Goal: Information Seeking & Learning: Check status

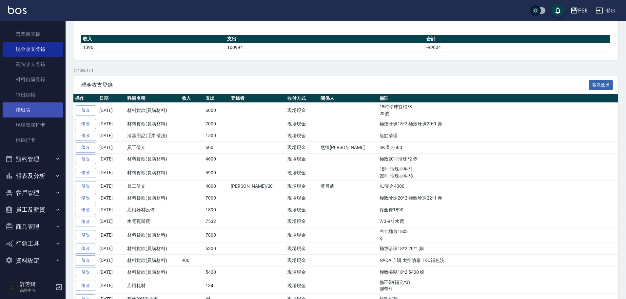
scroll to position [79, 0]
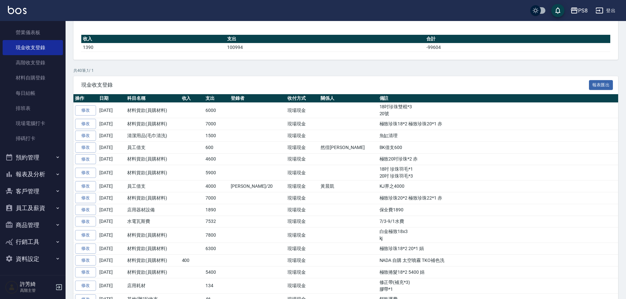
click at [30, 176] on button "報表及分析" at bounding box center [33, 174] width 60 height 17
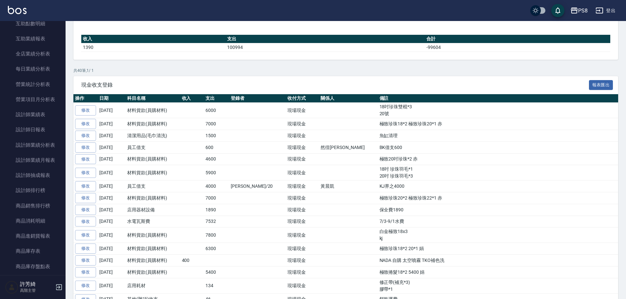
scroll to position [374, 0]
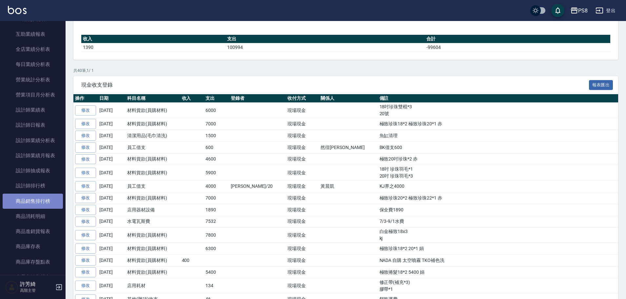
click at [33, 198] on link "商品銷售排行榜" at bounding box center [33, 200] width 60 height 15
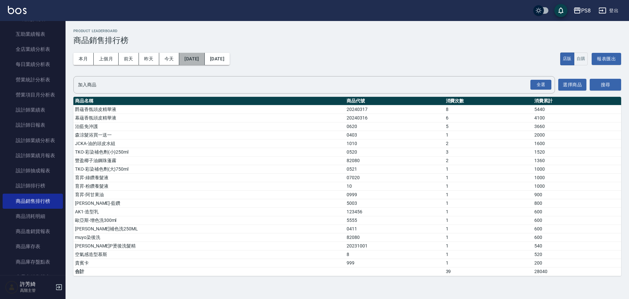
click at [200, 60] on button "2025/10/01" at bounding box center [191, 59] width 25 height 12
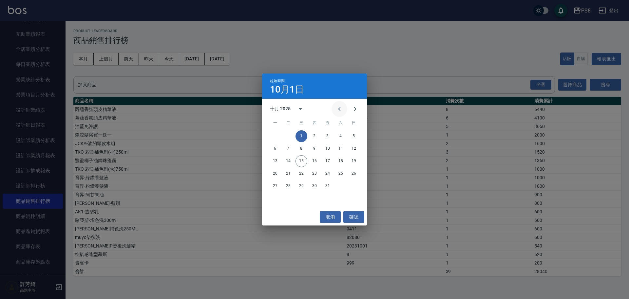
click at [338, 110] on icon "Previous month" at bounding box center [340, 109] width 8 height 8
click at [276, 136] on button "1" at bounding box center [276, 136] width 12 height 12
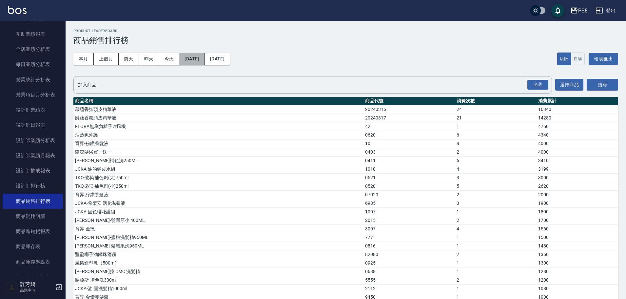
click at [205, 55] on button "2025/09/01" at bounding box center [191, 59] width 25 height 12
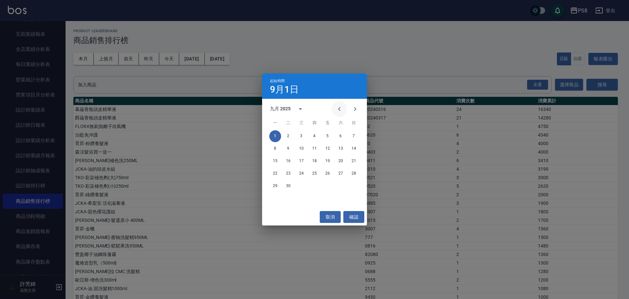
click at [339, 110] on icon "Previous month" at bounding box center [340, 109] width 8 height 8
click at [355, 111] on icon "Next month" at bounding box center [355, 109] width 8 height 8
click at [303, 173] on button "24" at bounding box center [302, 174] width 12 height 12
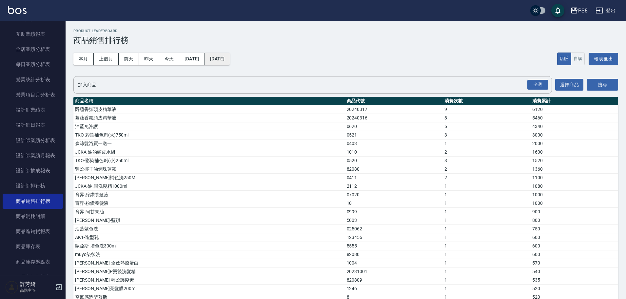
click at [230, 60] on button "2025/10/15" at bounding box center [217, 59] width 25 height 12
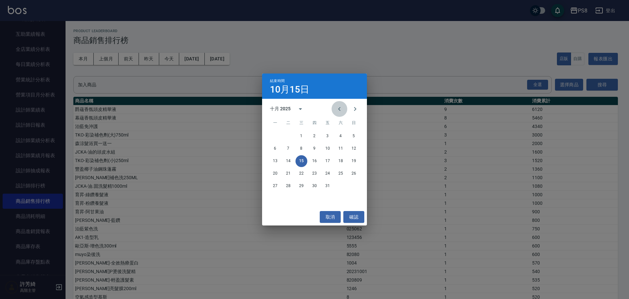
click at [339, 110] on icon "Previous month" at bounding box center [339, 109] width 2 height 4
click at [291, 182] on button "30" at bounding box center [289, 186] width 12 height 12
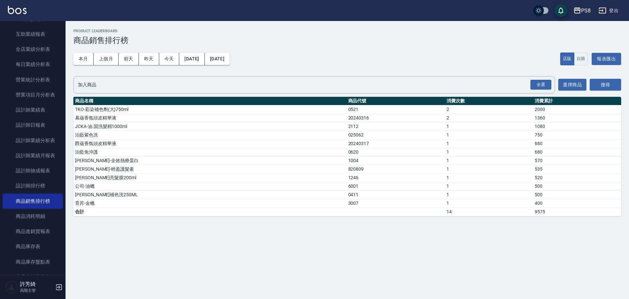
click at [445, 145] on td "1" at bounding box center [489, 143] width 88 height 9
drag, startPoint x: 429, startPoint y: 120, endPoint x: 437, endPoint y: 120, distance: 7.2
click at [437, 120] on tr "幕蘊香氛頭皮精華液 20240316 2 1360" at bounding box center [347, 117] width 548 height 9
drag, startPoint x: 428, startPoint y: 144, endPoint x: 435, endPoint y: 143, distance: 7.2
click at [435, 143] on tr "爵蘊香氛頭皮精華液 20240317 1 680" at bounding box center [347, 143] width 548 height 9
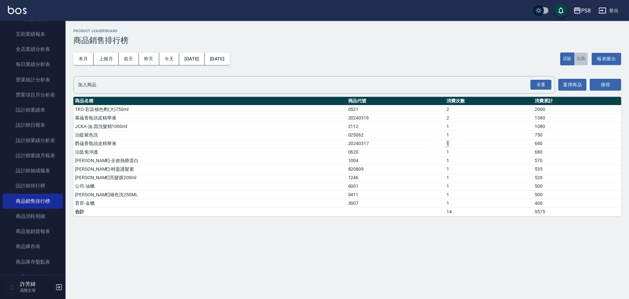
click at [580, 61] on button "自購" at bounding box center [581, 58] width 14 height 13
click at [560, 62] on button "店販" at bounding box center [567, 58] width 14 height 13
click at [568, 61] on button "店販" at bounding box center [568, 58] width 14 height 13
click at [578, 60] on button "自購" at bounding box center [581, 58] width 14 height 13
click at [580, 59] on button "自購" at bounding box center [581, 58] width 14 height 13
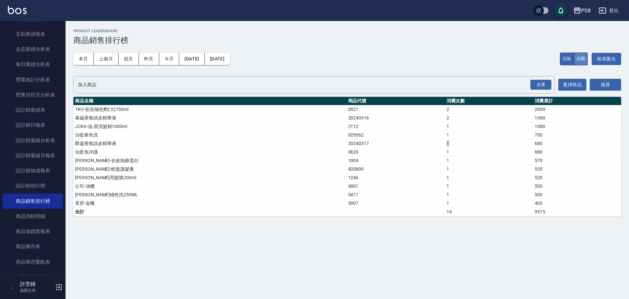
click at [579, 57] on button "自購" at bounding box center [581, 58] width 14 height 13
click at [85, 62] on button "本月" at bounding box center [83, 59] width 20 height 12
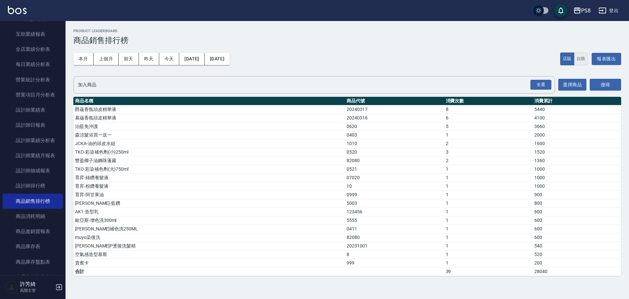
click at [584, 60] on button "自購" at bounding box center [581, 58] width 14 height 13
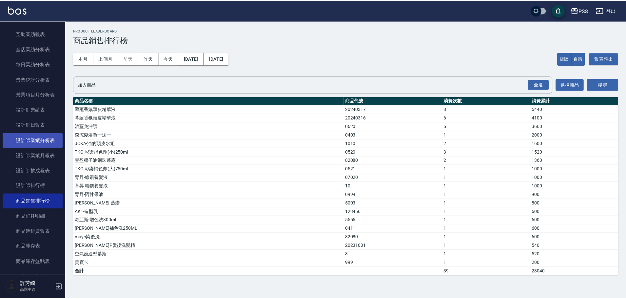
scroll to position [472, 0]
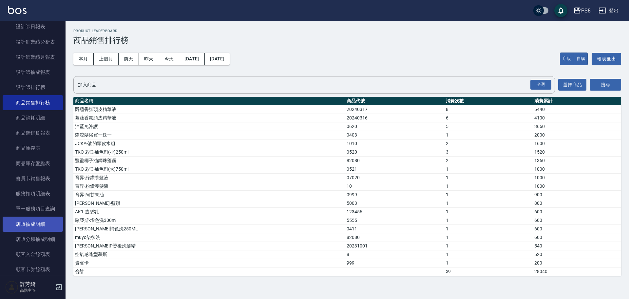
click at [39, 224] on link "店販抽成明細" at bounding box center [33, 223] width 60 height 15
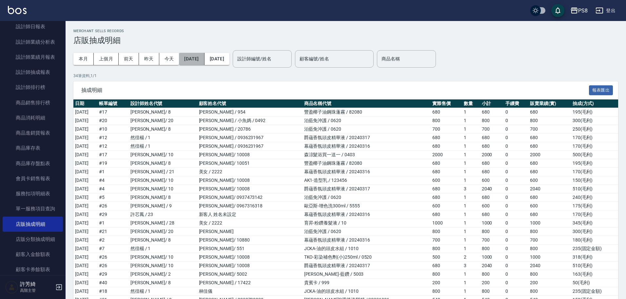
click at [203, 58] on button "2025/10/01" at bounding box center [191, 59] width 25 height 12
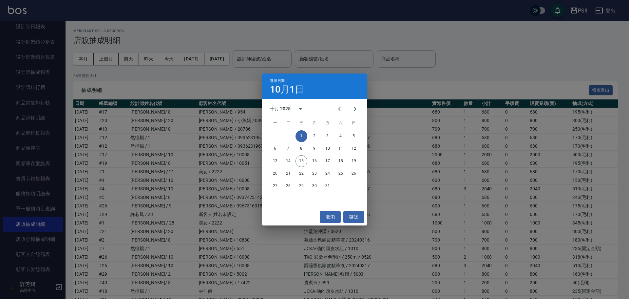
click at [220, 91] on div "選擇日期 10月1日 十月 2025 一 二 三 四 五 六 日 1 2 3 4 5 6 7 8 9 10 11 12 13 14 15 16 17 18 1…" at bounding box center [314, 149] width 629 height 299
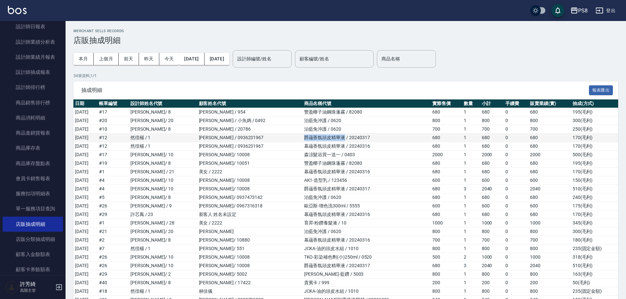
drag, startPoint x: 293, startPoint y: 137, endPoint x: 335, endPoint y: 138, distance: 42.0
click at [335, 138] on td "爵蘊香氛頭皮精華液 / 20240317" at bounding box center [367, 137] width 129 height 9
copy td "爵蘊香氛頭皮精華液"
click at [421, 57] on div "商品名稱 商品名稱" at bounding box center [406, 58] width 59 height 17
paste input "爵蘊香氛頭皮精華液"
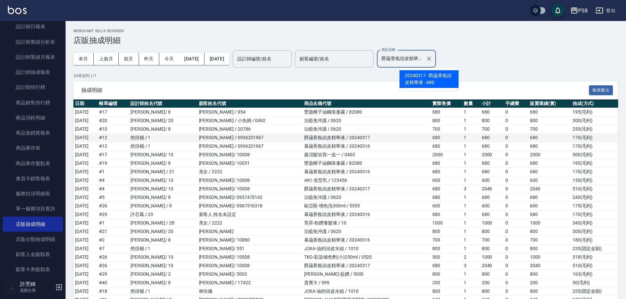
scroll to position [0, 1]
type input "爵蘊香氛頭皮精華液"
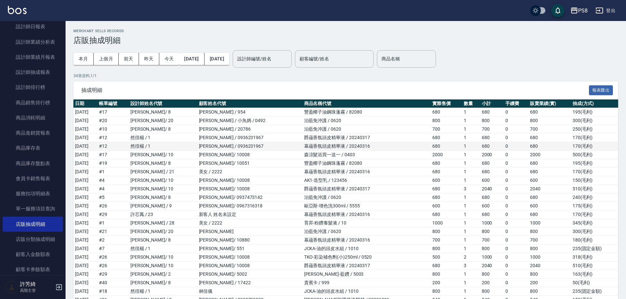
scroll to position [0, 0]
drag, startPoint x: 294, startPoint y: 145, endPoint x: 335, endPoint y: 146, distance: 40.3
click at [335, 146] on td "幕蘊香氛頭皮精華液 / 20240316" at bounding box center [367, 146] width 129 height 9
copy td "幕蘊香氛頭皮精華液"
click at [427, 61] on input "商品名稱" at bounding box center [406, 58] width 53 height 11
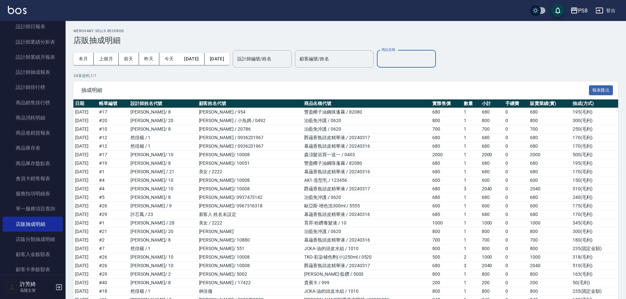
paste input "幕蘊香氛頭皮精華液"
type input "幕蘊香氛頭皮精華液"
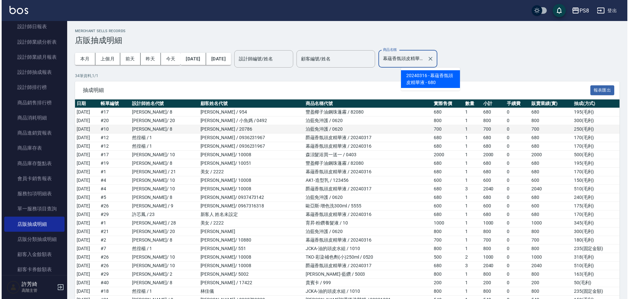
scroll to position [0, 1]
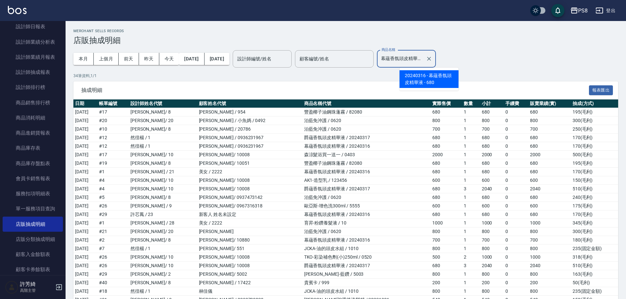
click at [422, 83] on span "20240316 - 幕蘊香氛頭皮精華液 - 680" at bounding box center [429, 79] width 59 height 18
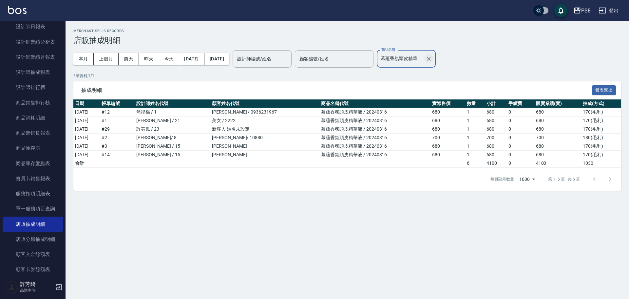
click at [432, 61] on icon "Clear" at bounding box center [429, 58] width 7 height 7
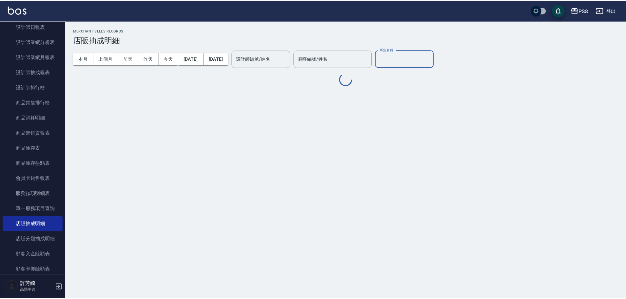
scroll to position [0, 0]
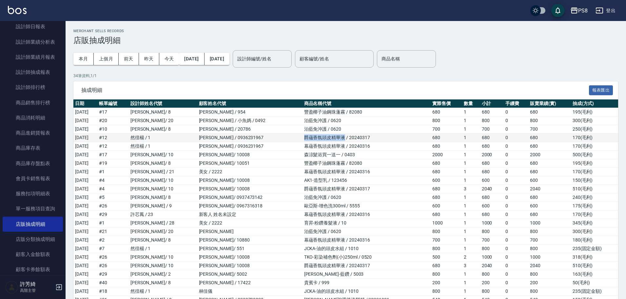
drag, startPoint x: 292, startPoint y: 138, endPoint x: 333, endPoint y: 138, distance: 41.0
click at [333, 138] on td "爵蘊香氛頭皮精華液 / 20240317" at bounding box center [367, 137] width 129 height 9
copy td "爵蘊香氛頭皮精華液"
click at [413, 61] on div "商品名稱 商品名稱" at bounding box center [406, 58] width 59 height 17
paste input "爵蘊香氛頭皮精華液"
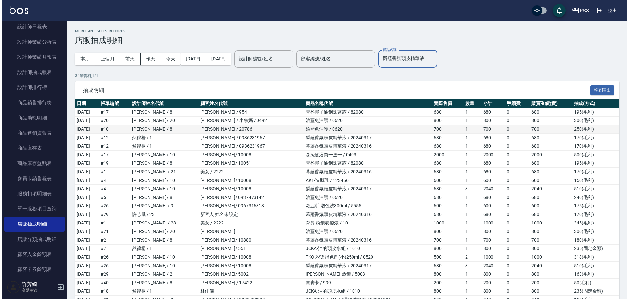
scroll to position [0, 1]
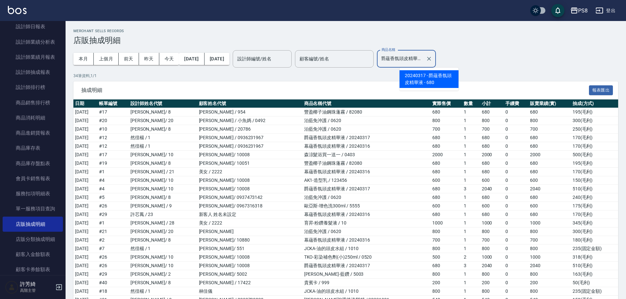
click at [443, 78] on span "20240317 - 爵蘊香氛頭皮精華液 - 680" at bounding box center [429, 79] width 59 height 18
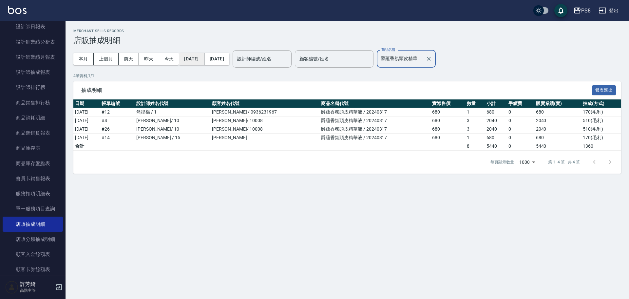
type input "爵蘊香氛頭皮精華液"
click at [192, 57] on button "2025/10/01" at bounding box center [191, 59] width 25 height 12
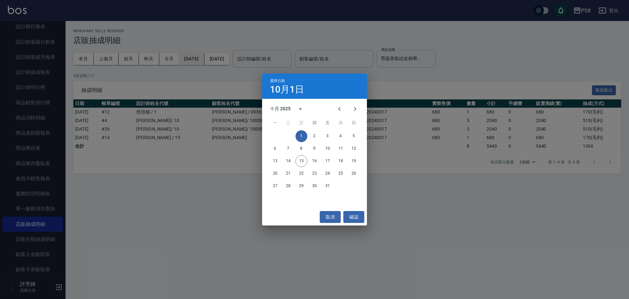
scroll to position [0, 0]
click at [337, 109] on icon "Previous month" at bounding box center [340, 109] width 8 height 8
click at [276, 135] on button "1" at bounding box center [276, 136] width 12 height 12
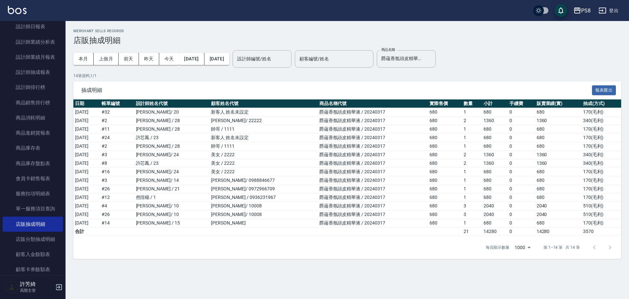
click at [230, 58] on button "2025/10/15" at bounding box center [217, 59] width 25 height 12
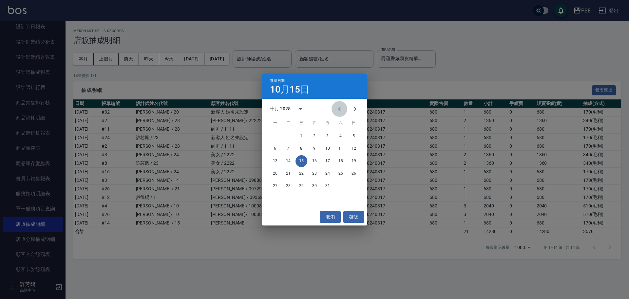
click at [336, 105] on icon "Previous month" at bounding box center [340, 109] width 8 height 8
click at [290, 187] on button "30" at bounding box center [289, 186] width 12 height 12
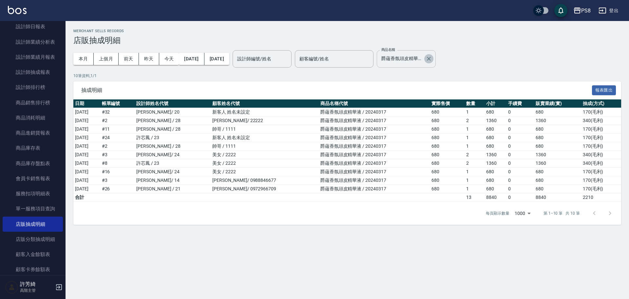
click at [431, 57] on icon "Clear" at bounding box center [429, 59] width 4 height 4
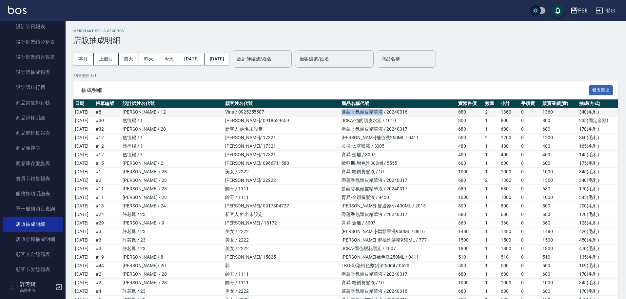
drag, startPoint x: 314, startPoint y: 111, endPoint x: 355, endPoint y: 111, distance: 41.0
click at [355, 111] on td "幕蘊香氛頭皮精華液 / 20240316" at bounding box center [398, 112] width 117 height 9
copy td "幕蘊香氛頭皮精華液"
click at [418, 57] on div "商品名稱 商品名稱" at bounding box center [406, 58] width 59 height 17
paste input "幕蘊香氛頭皮精華液"
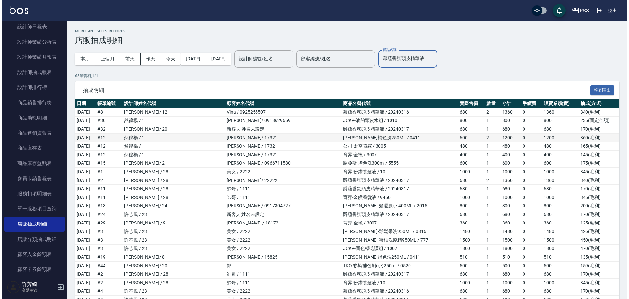
scroll to position [0, 1]
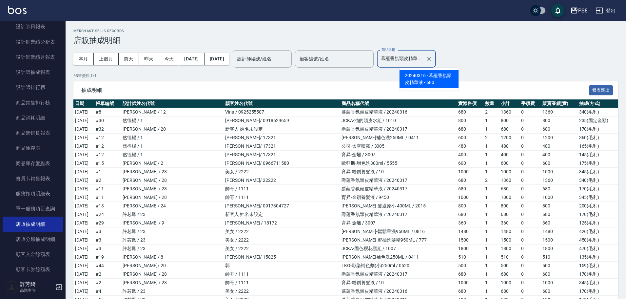
click at [440, 77] on span "20240316 - 幕蘊香氛頭皮精華液 - 680" at bounding box center [429, 79] width 59 height 18
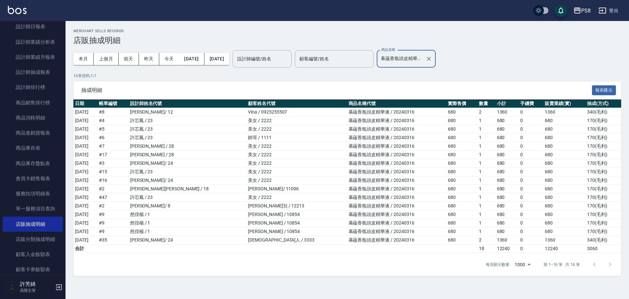
type input "幕蘊香氛頭皮精華液"
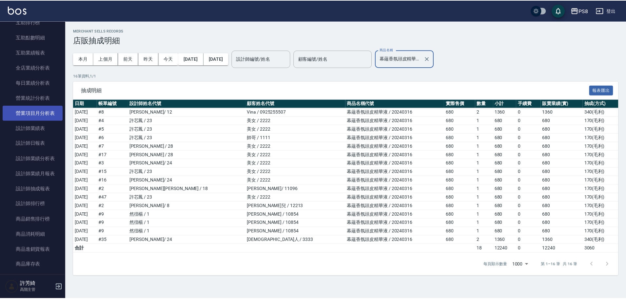
scroll to position [341, 0]
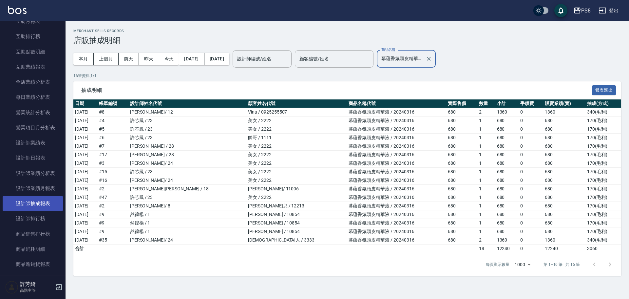
drag, startPoint x: 45, startPoint y: 213, endPoint x: 50, endPoint y: 210, distance: 6.1
click at [45, 213] on link "設計師排行榜" at bounding box center [33, 218] width 60 height 15
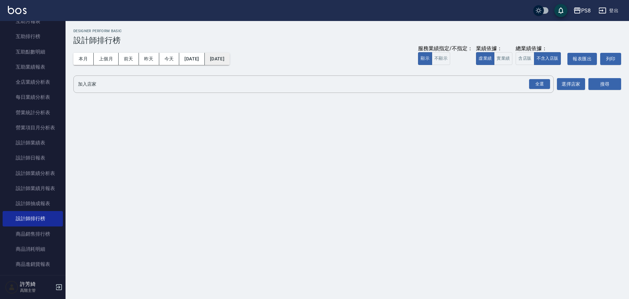
click at [230, 59] on button "2025/10/15" at bounding box center [217, 59] width 25 height 12
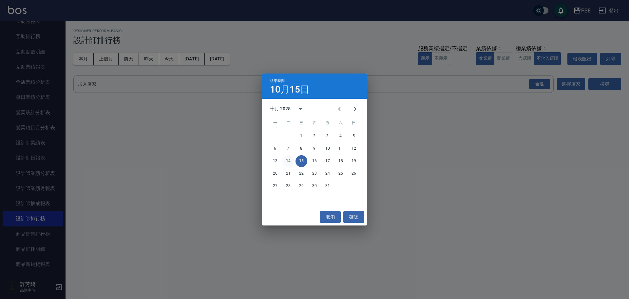
click at [291, 161] on button "14" at bounding box center [289, 161] width 12 height 12
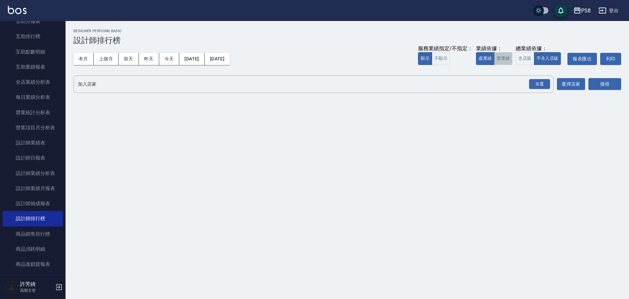
click at [506, 60] on button "實業績" at bounding box center [503, 58] width 18 height 13
click at [534, 83] on div "全選" at bounding box center [539, 84] width 21 height 10
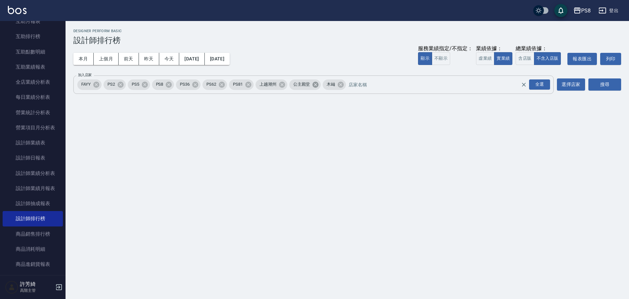
click at [314, 84] on icon at bounding box center [316, 84] width 6 height 6
click at [284, 85] on icon at bounding box center [282, 84] width 7 height 7
click at [98, 85] on icon at bounding box center [96, 84] width 6 height 6
click at [604, 87] on button "搜尋" at bounding box center [605, 84] width 33 height 12
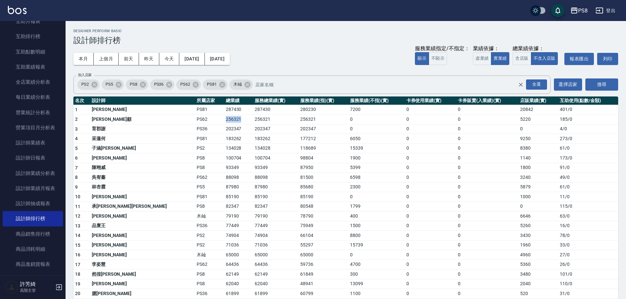
drag, startPoint x: 156, startPoint y: 116, endPoint x: 183, endPoint y: 117, distance: 26.6
click at [183, 117] on tr "2 雅云顧 PS62 256321 256321 256321 0 0 0 5220 185 / 0" at bounding box center [345, 119] width 545 height 10
copy tr "256321"
drag, startPoint x: 156, startPoint y: 126, endPoint x: 177, endPoint y: 126, distance: 20.7
click at [177, 126] on tr "3 育郡謝 PS36 202347 202347 202347 0 0 0 0 4 / 0" at bounding box center [345, 129] width 545 height 10
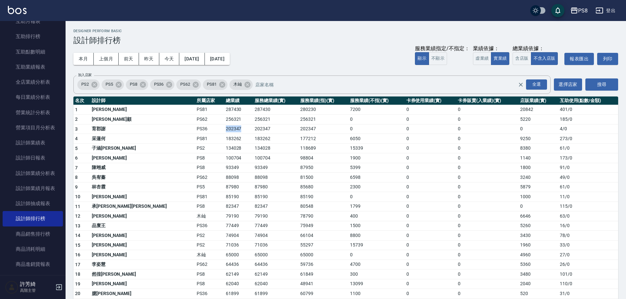
copy tr "202347"
drag, startPoint x: 158, startPoint y: 137, endPoint x: 179, endPoint y: 137, distance: 20.3
click at [224, 137] on td "183262" at bounding box center [238, 139] width 29 height 10
copy td "183262"
drag, startPoint x: 157, startPoint y: 146, endPoint x: 177, endPoint y: 147, distance: 19.7
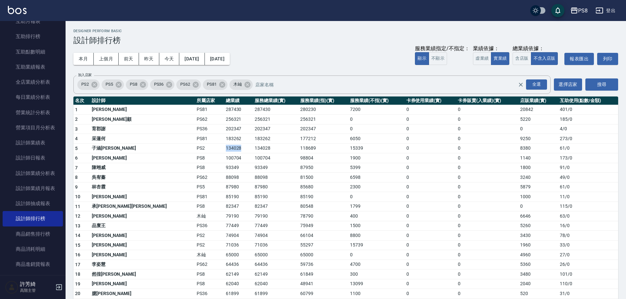
click at [177, 147] on tr "5 子涵戴 PS2 134028 134028 118689 15339 0 0 8380 61 / 0" at bounding box center [345, 148] width 545 height 10
copy tr "134028"
drag, startPoint x: 159, startPoint y: 156, endPoint x: 180, endPoint y: 155, distance: 20.7
click at [224, 155] on td "100704" at bounding box center [238, 158] width 29 height 10
copy td "100704"
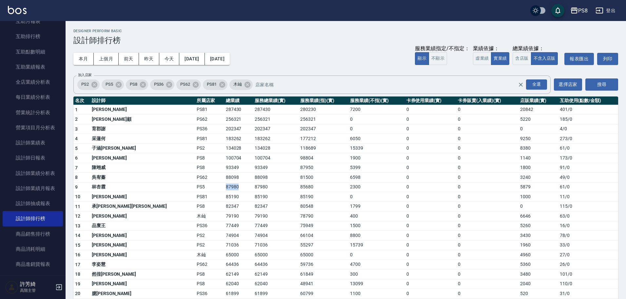
drag, startPoint x: 155, startPoint y: 188, endPoint x: 182, endPoint y: 186, distance: 26.6
click at [182, 186] on tr "9 林杏霞 PS5 87980 87980 85680 2300 0 0 5879 61 / 0" at bounding box center [345, 187] width 545 height 10
copy tr "87980"
drag, startPoint x: 161, startPoint y: 204, endPoint x: 176, endPoint y: 206, distance: 15.8
click at [224, 206] on td "82347" at bounding box center [238, 206] width 29 height 10
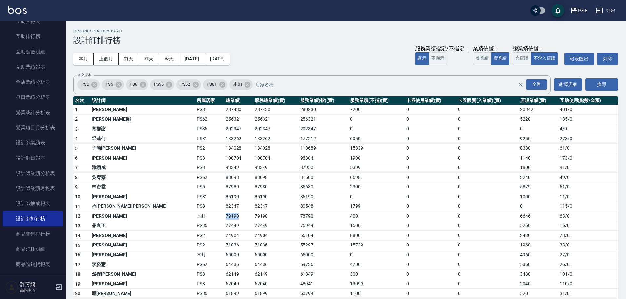
drag, startPoint x: 159, startPoint y: 215, endPoint x: 179, endPoint y: 215, distance: 19.3
click at [224, 215] on td "79190" at bounding box center [238, 216] width 29 height 10
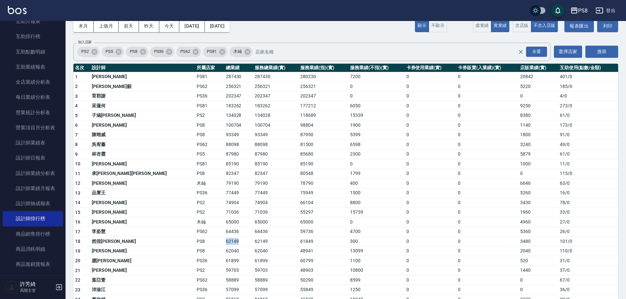
drag, startPoint x: 155, startPoint y: 240, endPoint x: 178, endPoint y: 239, distance: 23.0
click at [178, 239] on tr "18 然徨楊 PS8 62149 62149 61849 300 0 0 3480 101 / 0" at bounding box center [345, 241] width 545 height 10
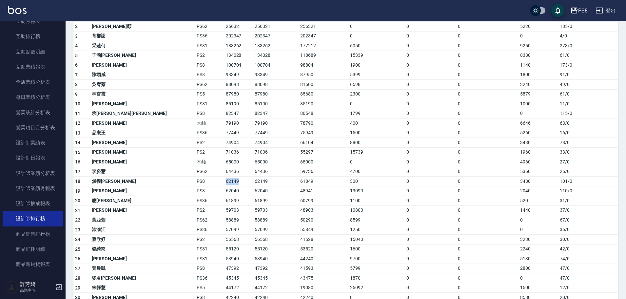
scroll to position [98, 0]
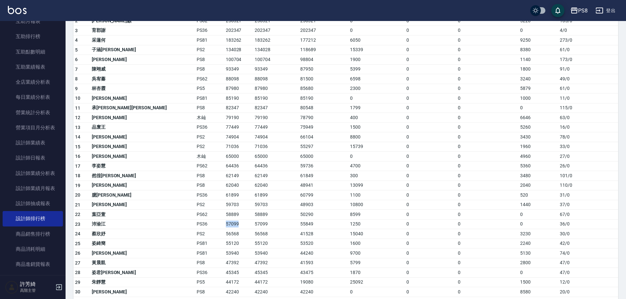
drag, startPoint x: 158, startPoint y: 225, endPoint x: 178, endPoint y: 224, distance: 19.7
click at [224, 224] on td "57099" at bounding box center [238, 224] width 29 height 10
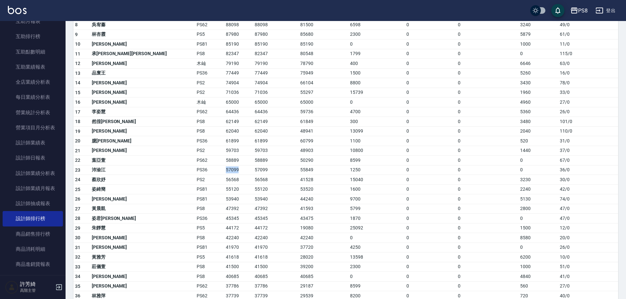
scroll to position [164, 0]
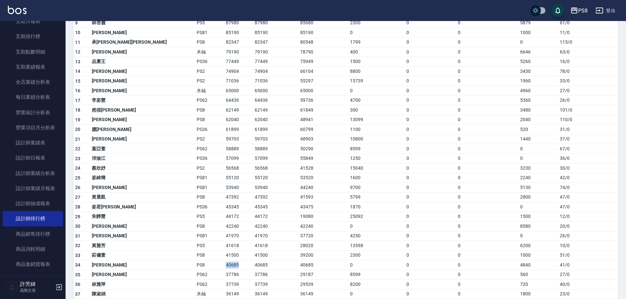
drag, startPoint x: 160, startPoint y: 263, endPoint x: 170, endPoint y: 263, distance: 9.8
click at [224, 263] on td "40685" at bounding box center [238, 265] width 29 height 10
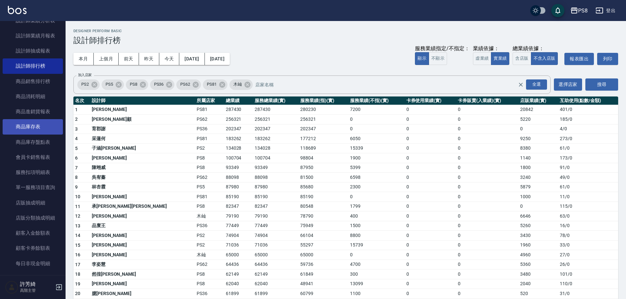
scroll to position [505, 0]
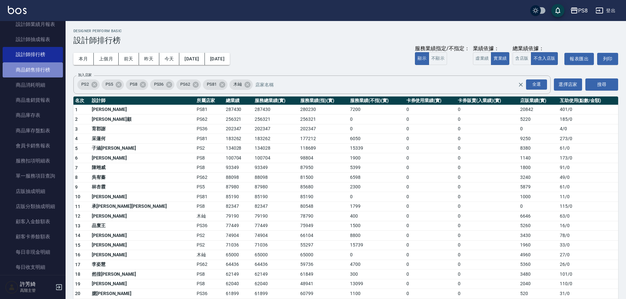
click at [33, 70] on link "商品銷售排行榜" at bounding box center [33, 69] width 60 height 15
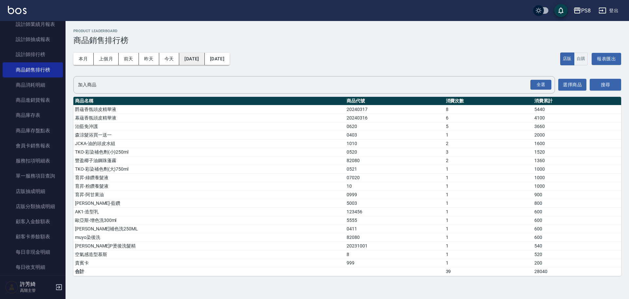
click at [187, 57] on button "2025/10/01" at bounding box center [191, 59] width 25 height 12
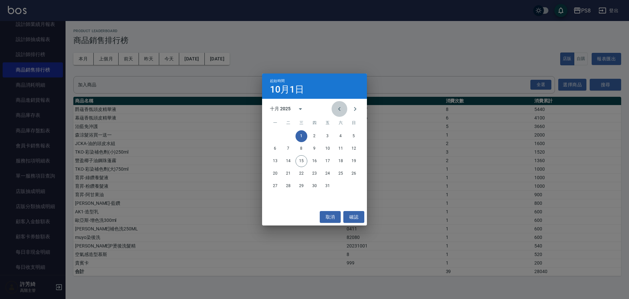
click at [339, 108] on icon "Previous month" at bounding box center [340, 109] width 8 height 8
drag, startPoint x: 275, startPoint y: 136, endPoint x: 265, endPoint y: 112, distance: 25.8
click at [275, 136] on button "1" at bounding box center [276, 136] width 12 height 12
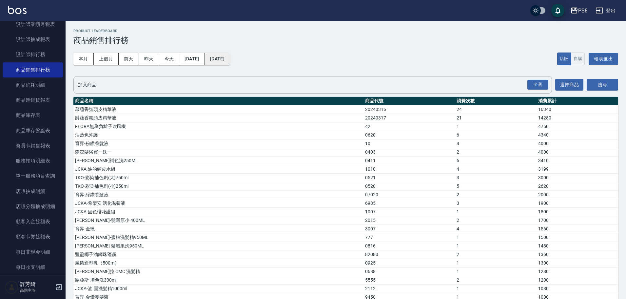
click at [230, 58] on button "2025/10/15" at bounding box center [217, 59] width 25 height 12
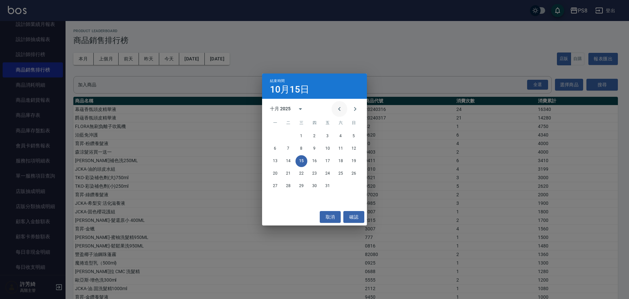
click at [338, 109] on icon "Previous month" at bounding box center [340, 109] width 8 height 8
click at [288, 183] on button "30" at bounding box center [289, 186] width 12 height 12
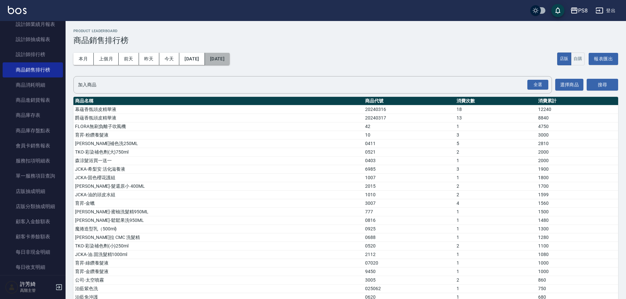
click at [230, 58] on button "2025/09/30" at bounding box center [217, 59] width 25 height 12
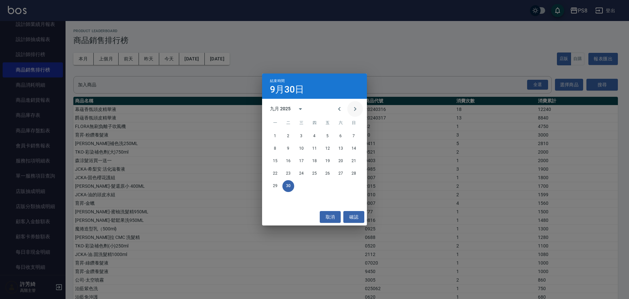
click at [358, 109] on icon "Next month" at bounding box center [355, 109] width 8 height 8
click at [287, 160] on button "14" at bounding box center [289, 161] width 12 height 12
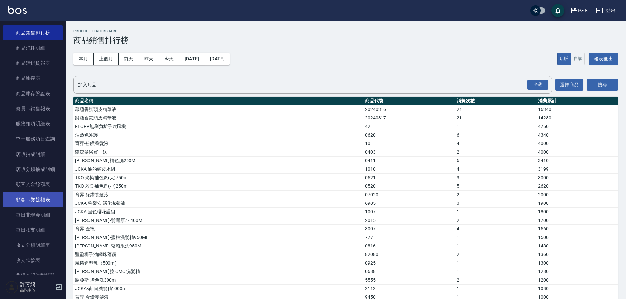
scroll to position [505, 0]
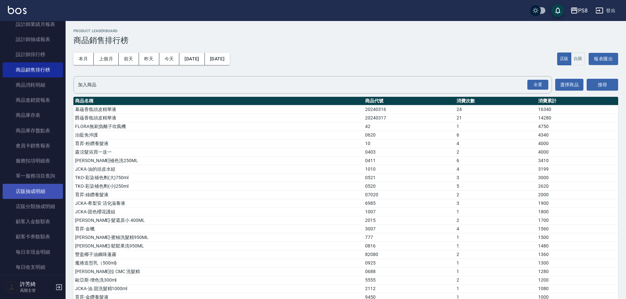
click at [39, 191] on link "店販抽成明細" at bounding box center [33, 191] width 60 height 15
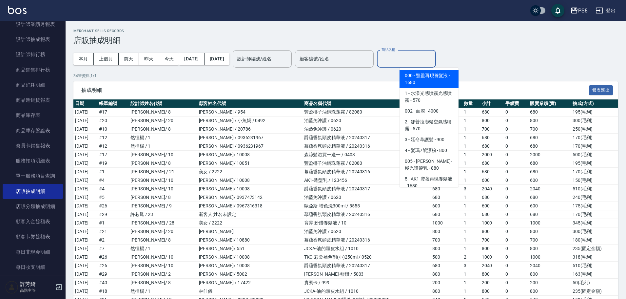
click at [415, 59] on input "商品名稱" at bounding box center [406, 58] width 53 height 11
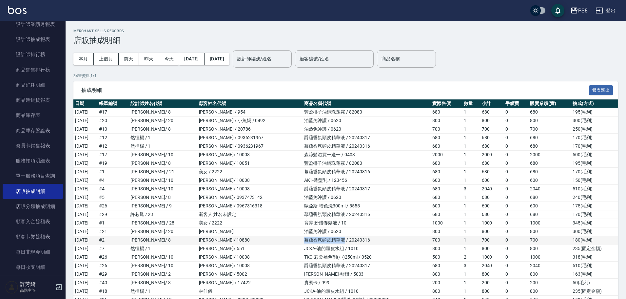
drag, startPoint x: 294, startPoint y: 239, endPoint x: 333, endPoint y: 240, distance: 38.7
click at [333, 240] on td "幕蘊香氛頭皮精華液 / 20240316" at bounding box center [367, 240] width 129 height 9
click at [422, 53] on input "商品名稱" at bounding box center [406, 58] width 53 height 11
paste input "幕蘊香氛頭皮精華液"
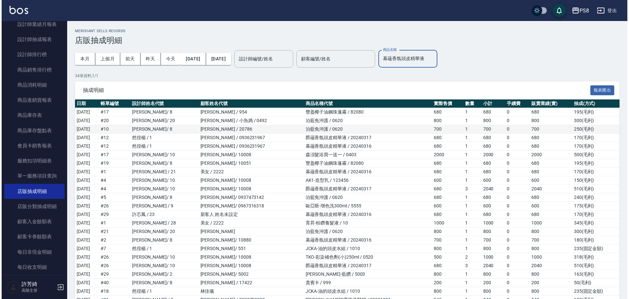
scroll to position [0, 1]
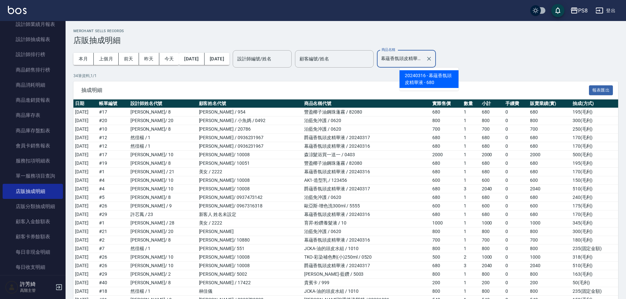
click at [433, 79] on span "20240316 - 幕蘊香氛頭皮精華液 - 680" at bounding box center [429, 79] width 59 height 18
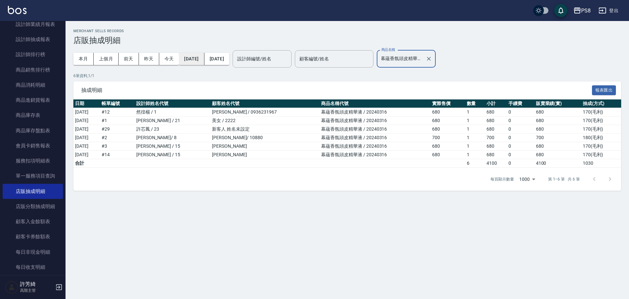
type input "幕蘊香氛頭皮精華液"
click at [204, 61] on button "2025/10/01" at bounding box center [191, 59] width 25 height 12
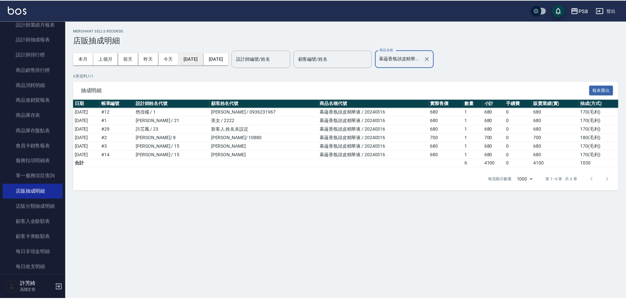
scroll to position [0, 0]
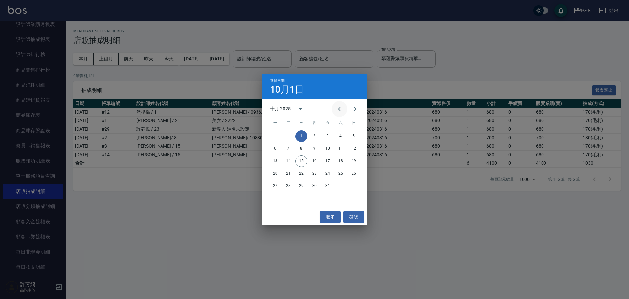
click at [338, 110] on icon "Previous month" at bounding box center [340, 109] width 8 height 8
click at [276, 135] on button "1" at bounding box center [276, 136] width 12 height 12
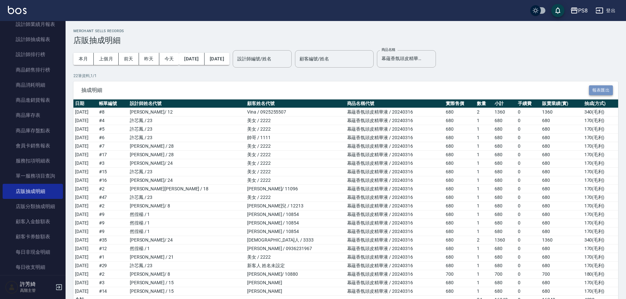
click at [602, 90] on button "報表匯出" at bounding box center [601, 90] width 24 height 10
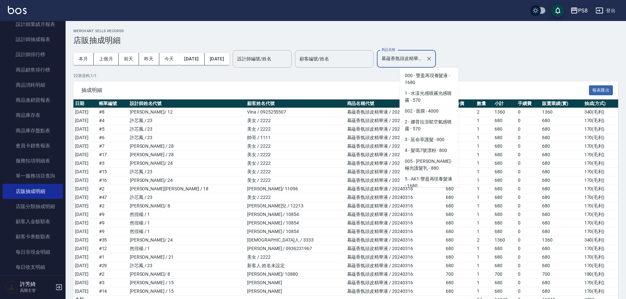
click at [417, 59] on input "幕蘊香氛頭皮精華液" at bounding box center [401, 58] width 43 height 11
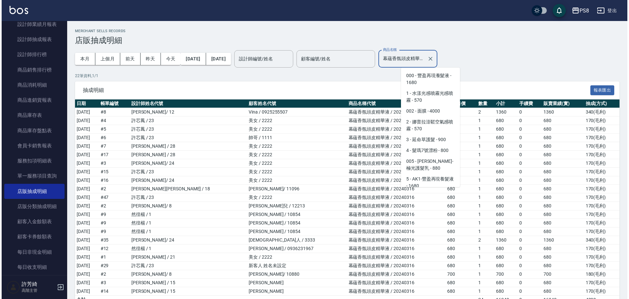
scroll to position [5293, 0]
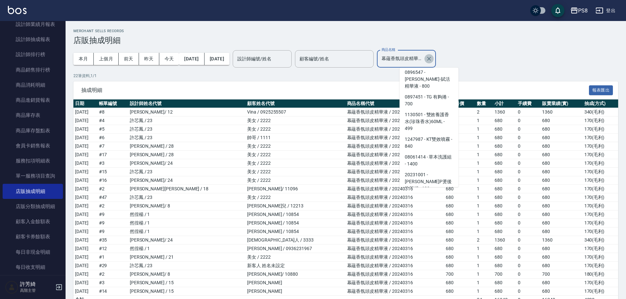
click at [431, 58] on icon "Clear" at bounding box center [429, 59] width 4 height 4
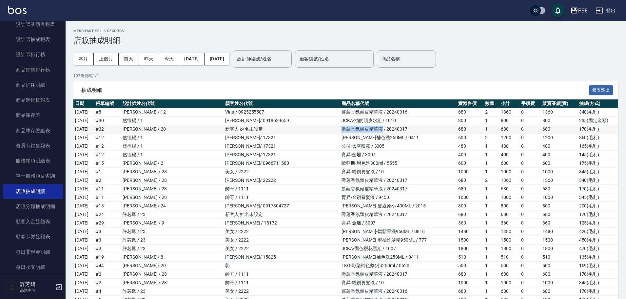
drag, startPoint x: 313, startPoint y: 130, endPoint x: 354, endPoint y: 130, distance: 41.6
click at [354, 130] on td "爵蘊香氛頭皮精華液 / 20240317" at bounding box center [398, 129] width 117 height 9
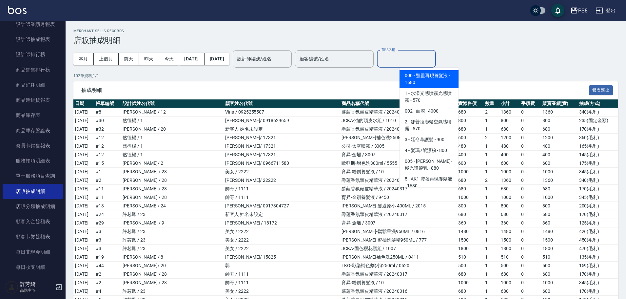
click at [413, 56] on div "商品名稱 商品名稱" at bounding box center [406, 58] width 59 height 17
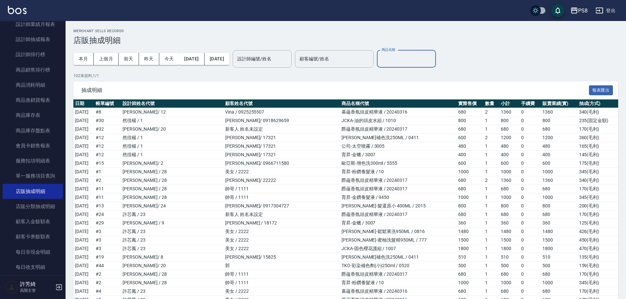
paste input "爵蘊香氛頭皮精華液"
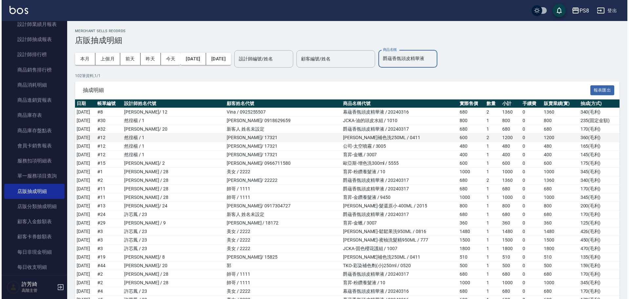
scroll to position [0, 1]
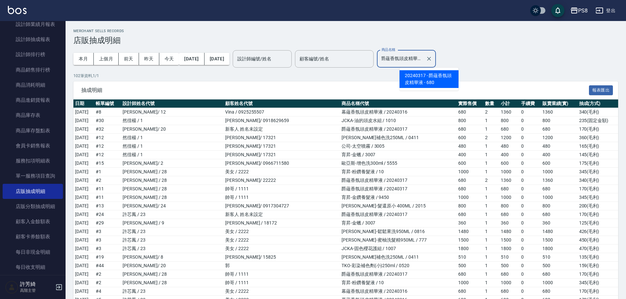
click at [426, 82] on span "20240317 - 爵蘊香氛頭皮精華液 - 680" at bounding box center [429, 79] width 59 height 18
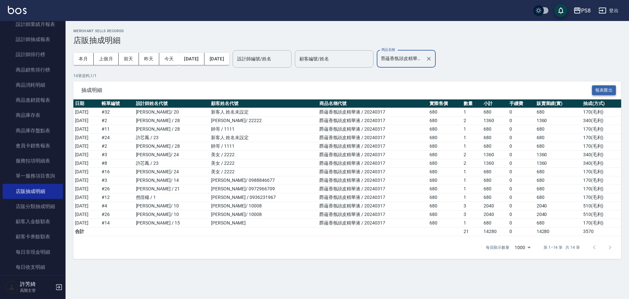
type input "爵蘊香氛頭皮精華液"
click at [604, 91] on button "報表匯出" at bounding box center [604, 90] width 24 height 10
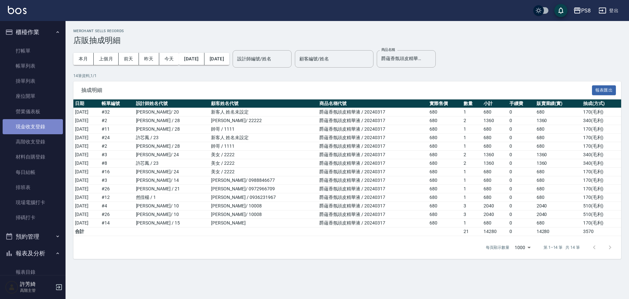
click at [42, 126] on link "現金收支登錄" at bounding box center [33, 126] width 60 height 15
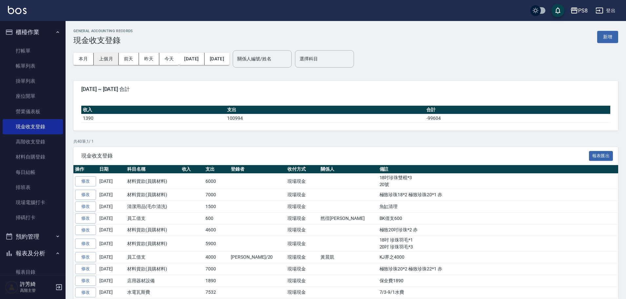
click at [106, 57] on button "上個月" at bounding box center [106, 59] width 25 height 12
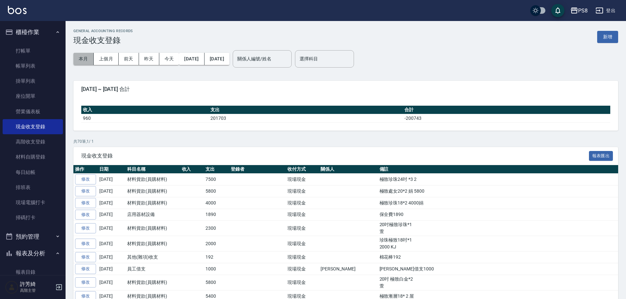
click at [87, 59] on button "本月" at bounding box center [83, 59] width 20 height 12
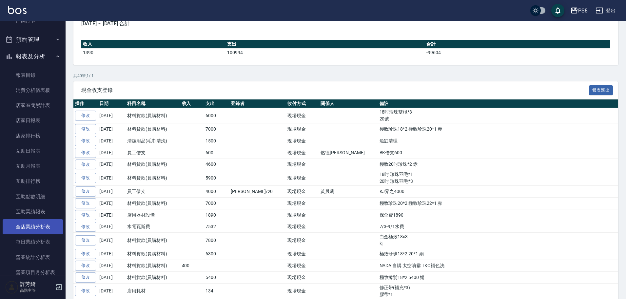
scroll to position [328, 0]
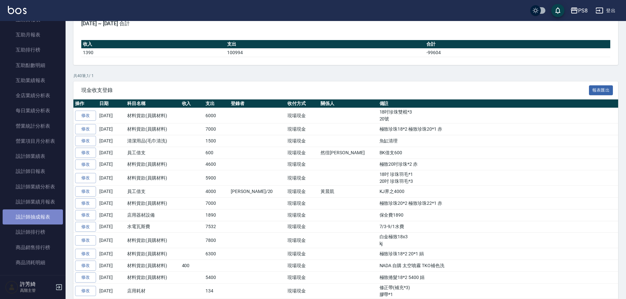
click at [43, 215] on link "設計師抽成報表" at bounding box center [33, 216] width 60 height 15
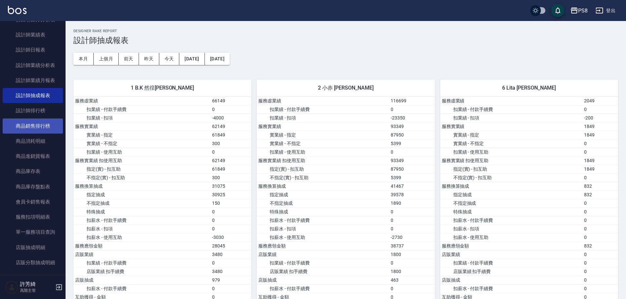
scroll to position [459, 0]
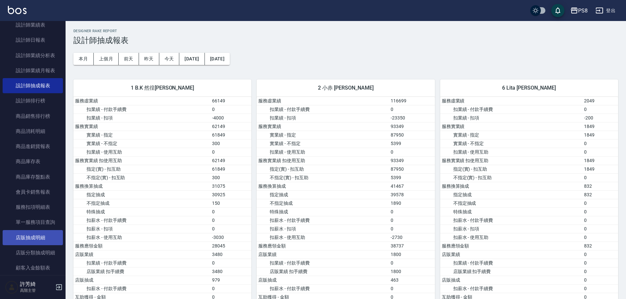
click at [35, 232] on link "店販抽成明細" at bounding box center [33, 237] width 60 height 15
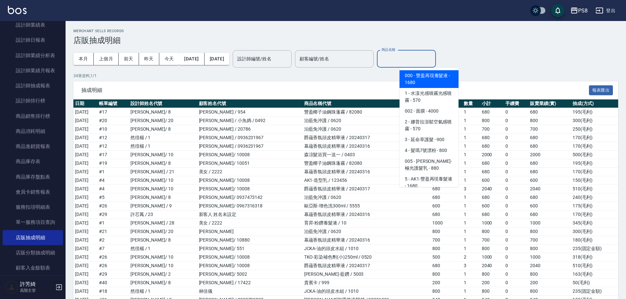
click at [420, 54] on input "商品名稱" at bounding box center [406, 58] width 53 height 11
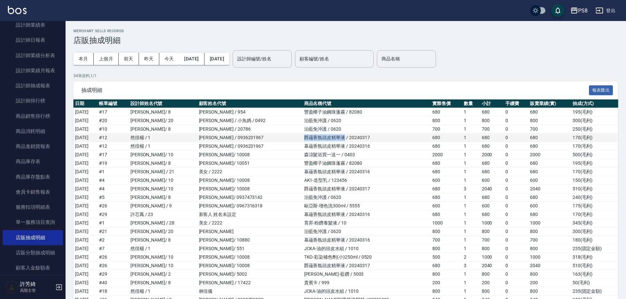
drag, startPoint x: 292, startPoint y: 137, endPoint x: 333, endPoint y: 137, distance: 41.3
click at [333, 137] on td "爵蘊香氛頭皮精華液 / 20240317" at bounding box center [367, 137] width 129 height 9
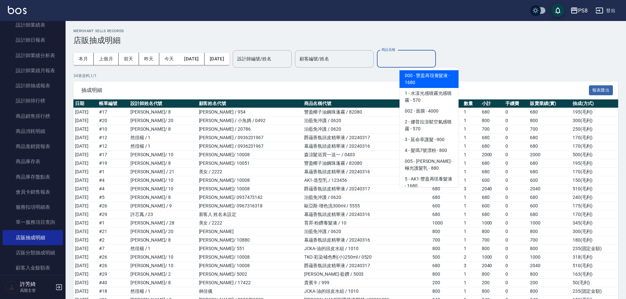
paste input "爵蘊香氛頭皮精華液"
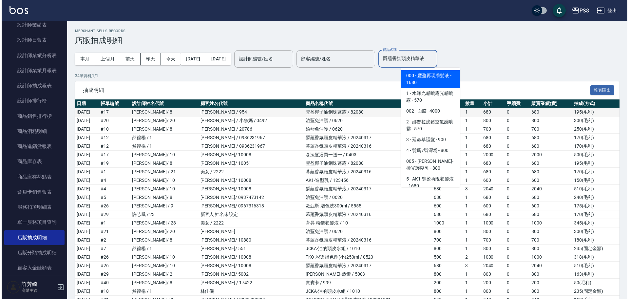
scroll to position [0, 1]
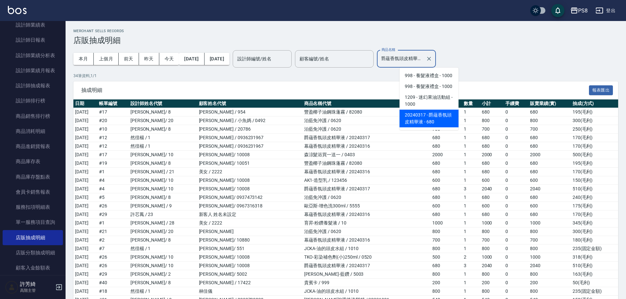
click at [431, 123] on span "20240317 - 爵蘊香氛頭皮精華液 - 680" at bounding box center [429, 119] width 59 height 18
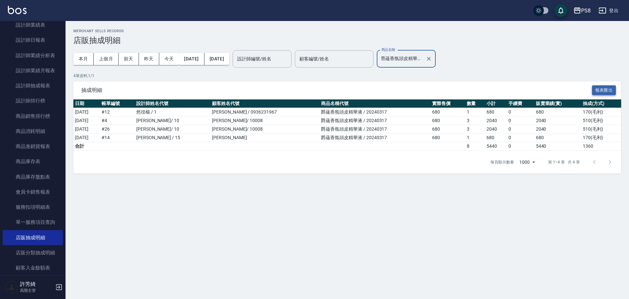
type input "爵蘊香氛頭皮精華液"
click at [602, 90] on button "報表匯出" at bounding box center [604, 90] width 24 height 10
click at [431, 58] on icon "Clear" at bounding box center [429, 59] width 4 height 4
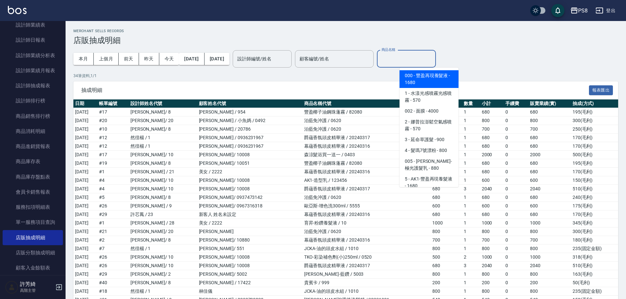
click at [411, 57] on input "商品名稱" at bounding box center [406, 58] width 53 height 11
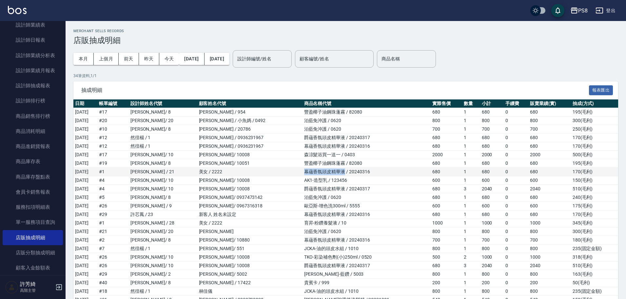
drag, startPoint x: 292, startPoint y: 171, endPoint x: 333, endPoint y: 171, distance: 40.7
click at [333, 171] on td "幕蘊香氛頭皮精華液 / 20240316" at bounding box center [367, 172] width 129 height 9
click at [416, 60] on input "商品名稱" at bounding box center [406, 58] width 53 height 11
paste input "幕蘊香氛頭皮精華液"
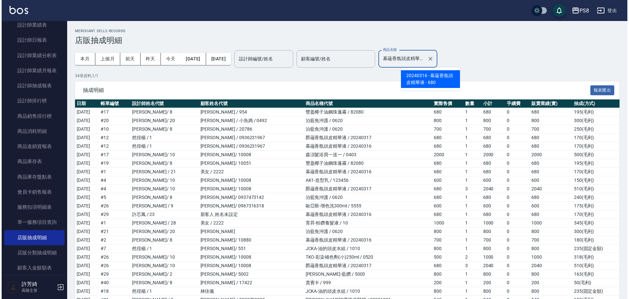
scroll to position [0, 1]
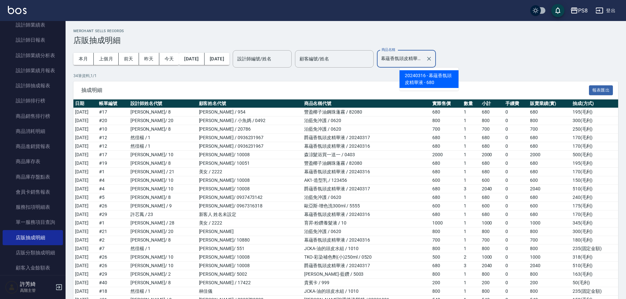
click at [429, 77] on span "20240316 - 幕蘊香氛頭皮精華液 - 680" at bounding box center [429, 79] width 59 height 18
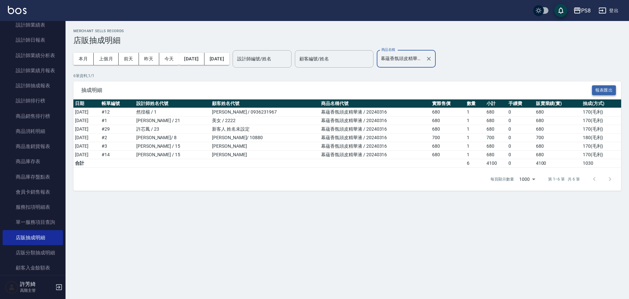
type input "幕蘊香氛頭皮精華液"
click at [602, 88] on button "報表匯出" at bounding box center [604, 90] width 24 height 10
click at [587, 7] on div "PS8" at bounding box center [587, 11] width 10 height 8
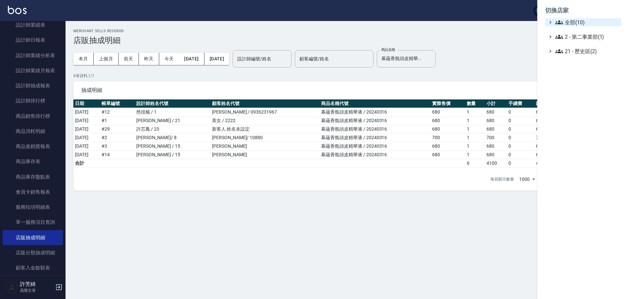
click at [586, 25] on span "全部(10)" at bounding box center [587, 22] width 63 height 8
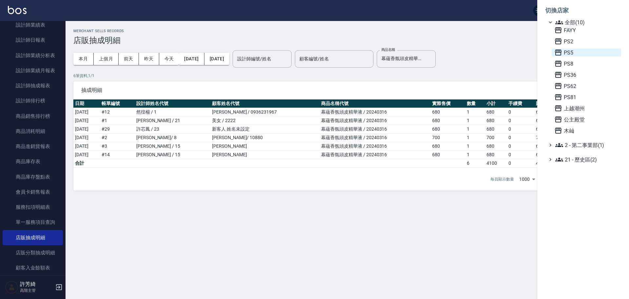
click at [572, 50] on span "PS5" at bounding box center [587, 53] width 64 height 8
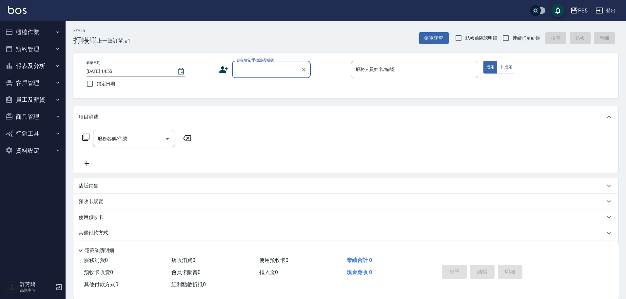
click at [28, 97] on button "員工及薪資" at bounding box center [33, 99] width 60 height 17
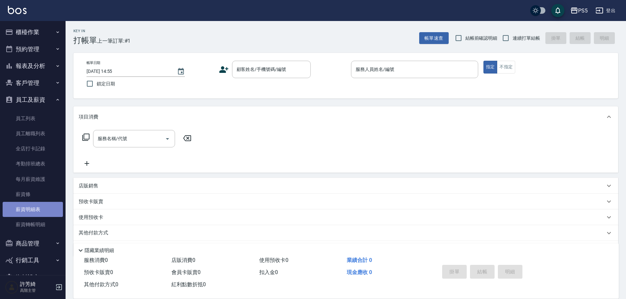
click at [33, 207] on link "薪資明細表" at bounding box center [33, 209] width 60 height 15
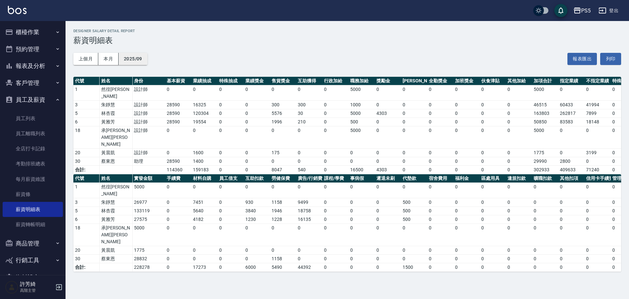
click at [136, 60] on button "2025/09" at bounding box center [133, 59] width 29 height 12
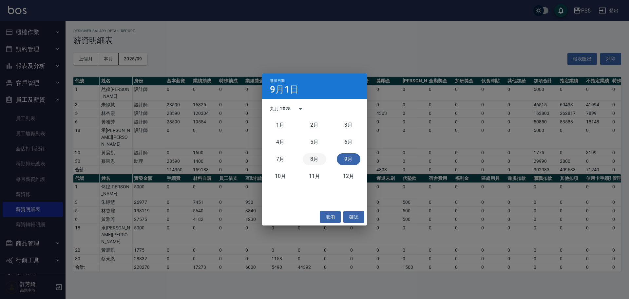
click at [320, 159] on button "8月" at bounding box center [315, 159] width 24 height 12
